Goal: Find contact information: Find contact information

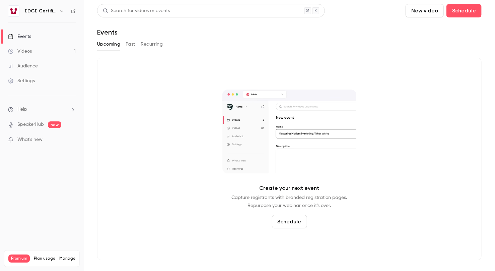
click at [44, 35] on link "Events" at bounding box center [42, 36] width 84 height 15
click at [60, 38] on link "Events" at bounding box center [42, 36] width 84 height 15
click at [43, 53] on link "Videos 1" at bounding box center [42, 51] width 84 height 15
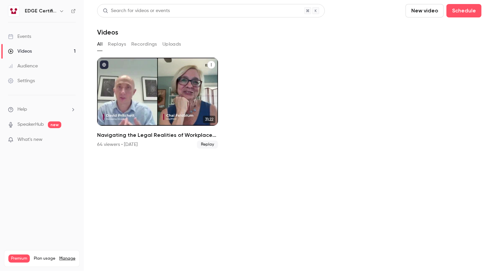
click at [185, 97] on div "Navigating the Legal Realities of Workplace Fairness, a View from the U.S. With…" at bounding box center [157, 92] width 121 height 68
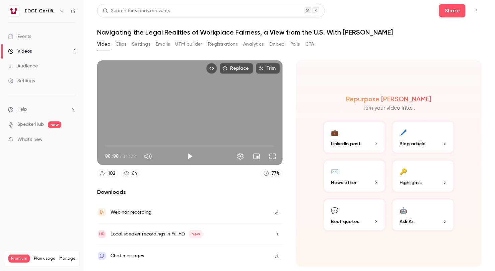
click at [224, 44] on button "Registrations" at bounding box center [223, 44] width 30 height 11
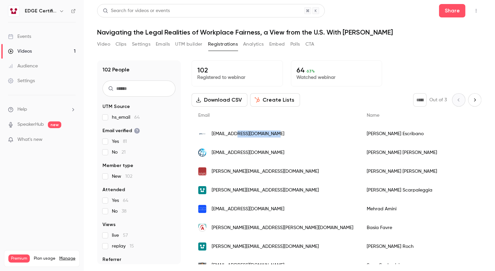
drag, startPoint x: 237, startPoint y: 134, endPoint x: 285, endPoint y: 136, distance: 48.3
click at [285, 136] on div "[EMAIL_ADDRESS][DOMAIN_NAME]" at bounding box center [276, 133] width 168 height 19
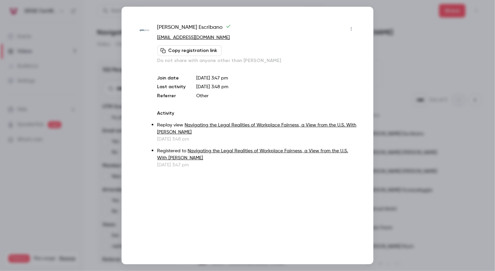
click at [380, 159] on div at bounding box center [247, 135] width 495 height 271
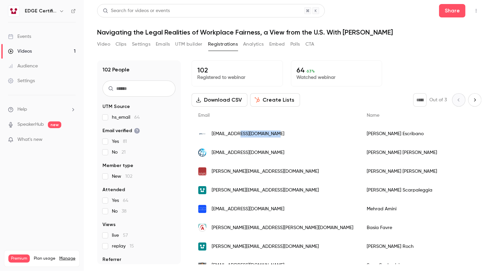
drag, startPoint x: 238, startPoint y: 135, endPoint x: 279, endPoint y: 142, distance: 40.8
click at [279, 142] on div "[EMAIL_ADDRESS][DOMAIN_NAME]" at bounding box center [276, 133] width 168 height 19
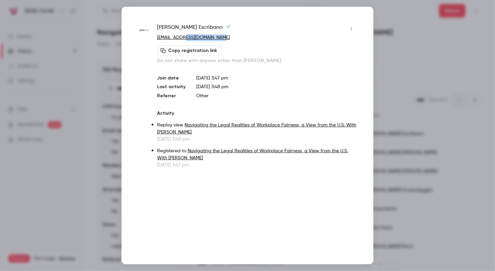
drag, startPoint x: 230, startPoint y: 39, endPoint x: 185, endPoint y: 39, distance: 45.2
click at [185, 39] on p "[EMAIL_ADDRESS][DOMAIN_NAME]" at bounding box center [256, 37] width 199 height 7
drag, startPoint x: 185, startPoint y: 39, endPoint x: 211, endPoint y: 40, distance: 25.8
copy link "[DOMAIN_NAME]"
